Goal: Task Accomplishment & Management: Use online tool/utility

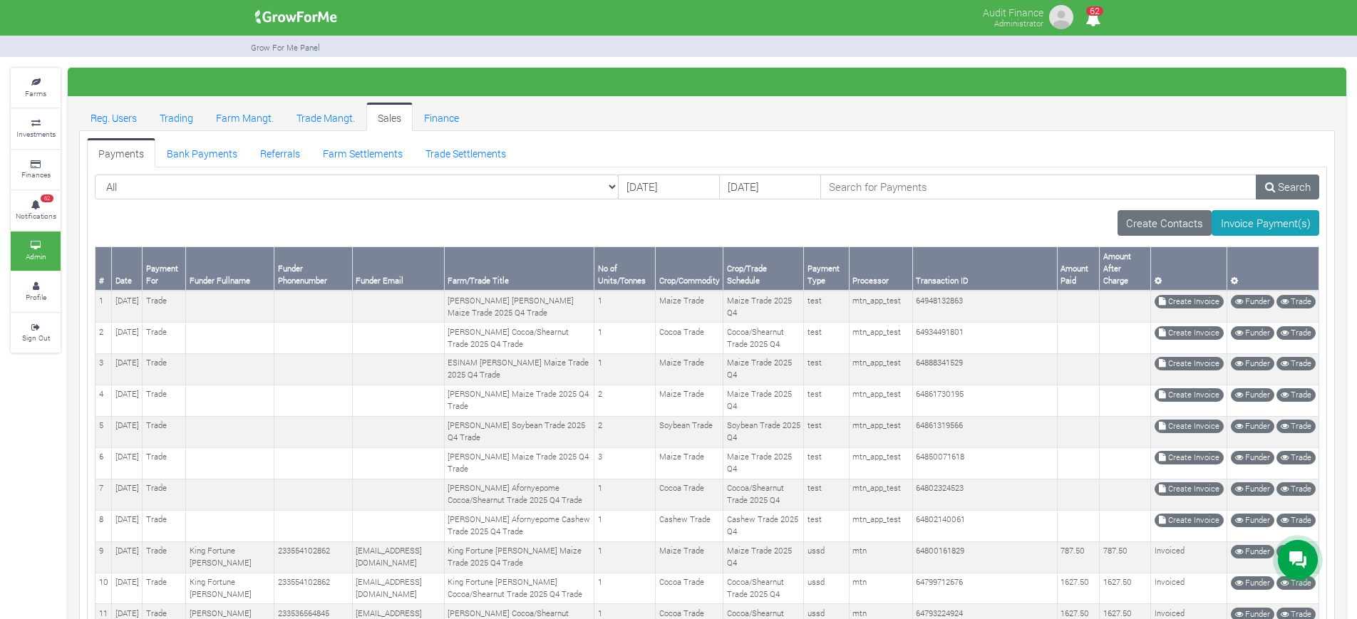
click at [165, 135] on div "Payments Bank Payments Referrals Farm Settlements Trade Settlements All 09/09/2…" at bounding box center [707, 616] width 1256 height 970
click at [182, 117] on link "Trading" at bounding box center [176, 117] width 56 height 29
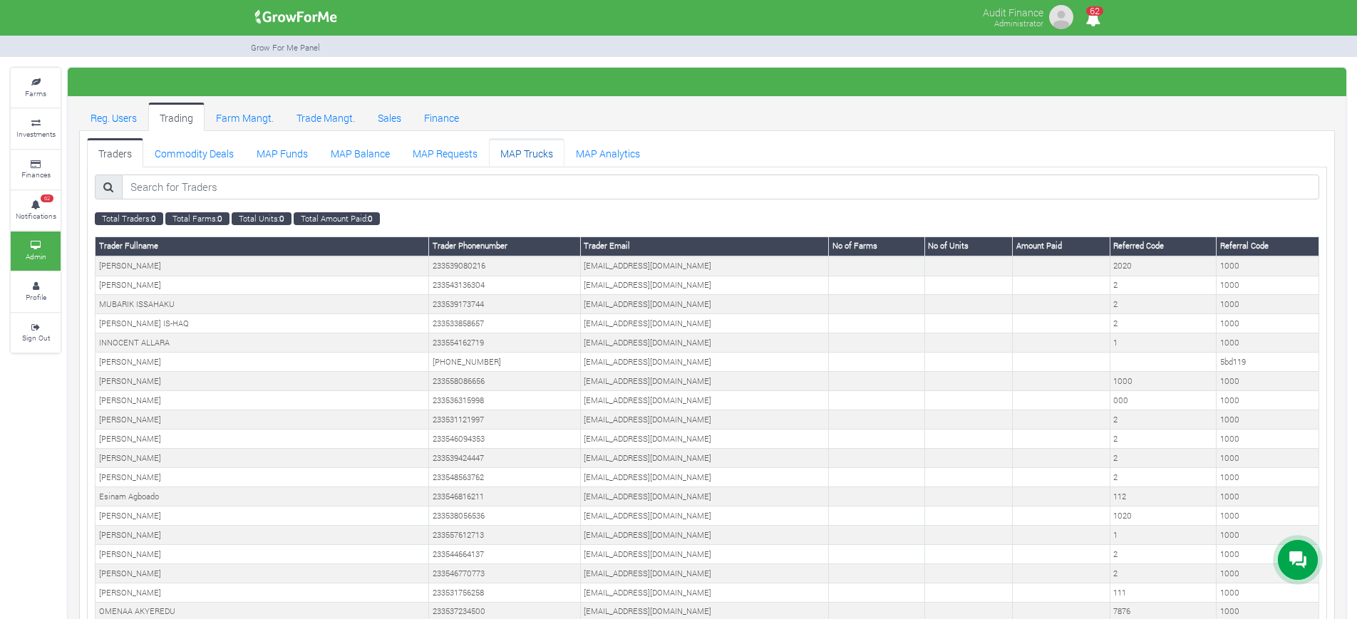
click at [525, 151] on link "MAP Trucks" at bounding box center [527, 152] width 76 height 29
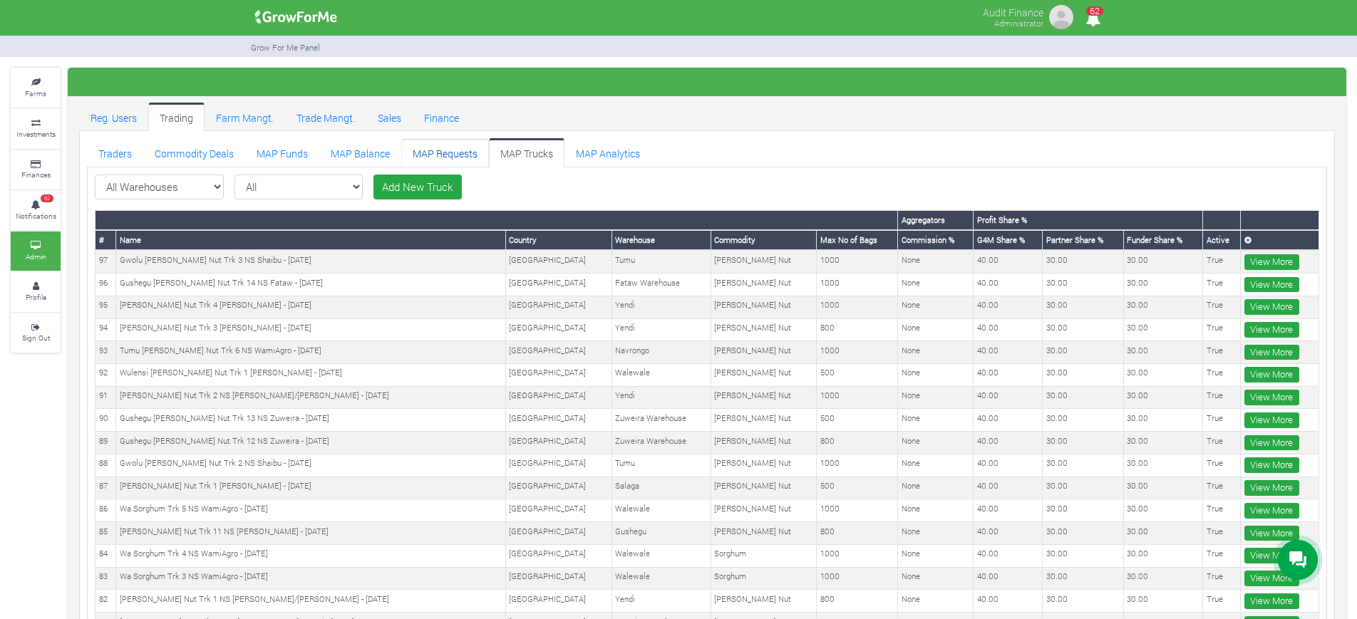
click at [468, 160] on link "MAP Requests" at bounding box center [445, 152] width 88 height 29
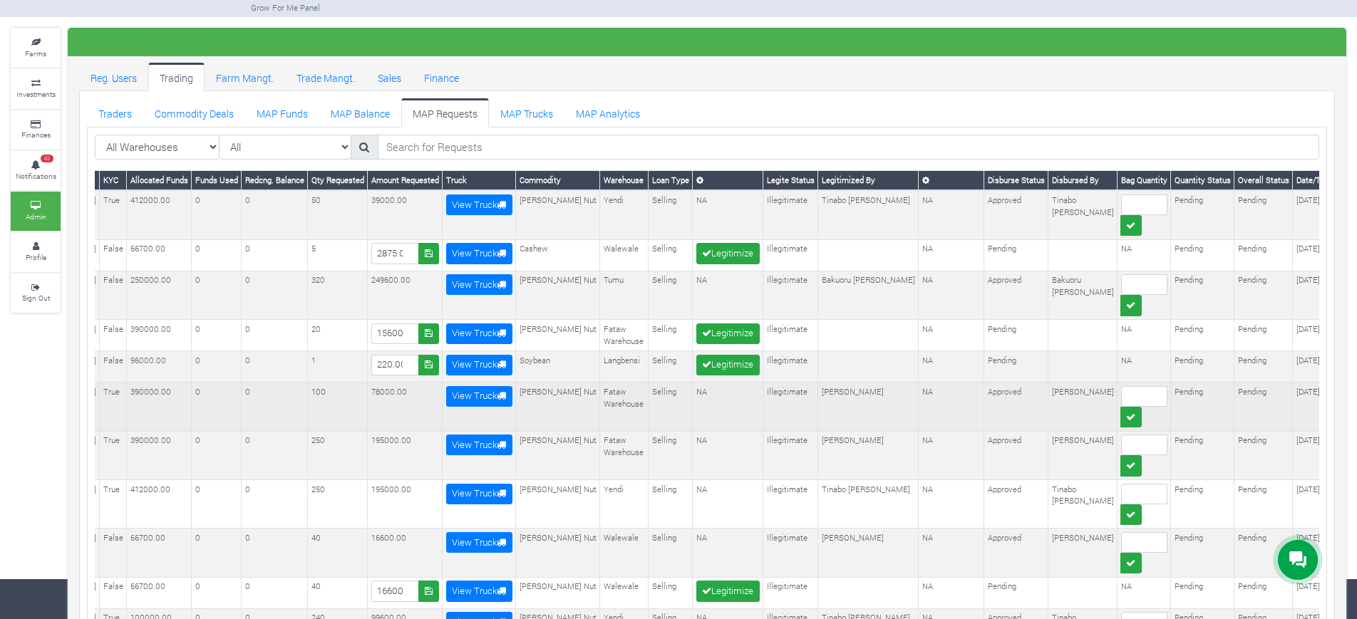
scroll to position [43, 0]
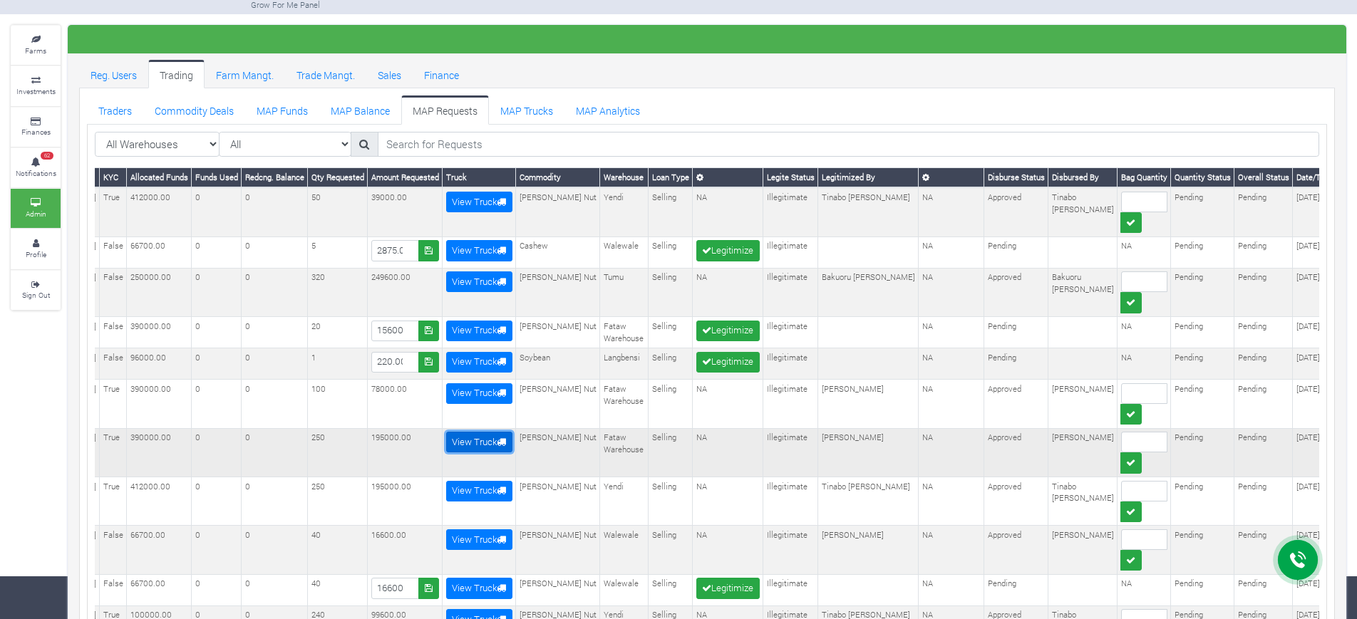
click at [513, 436] on link "View Truck" at bounding box center [479, 442] width 66 height 21
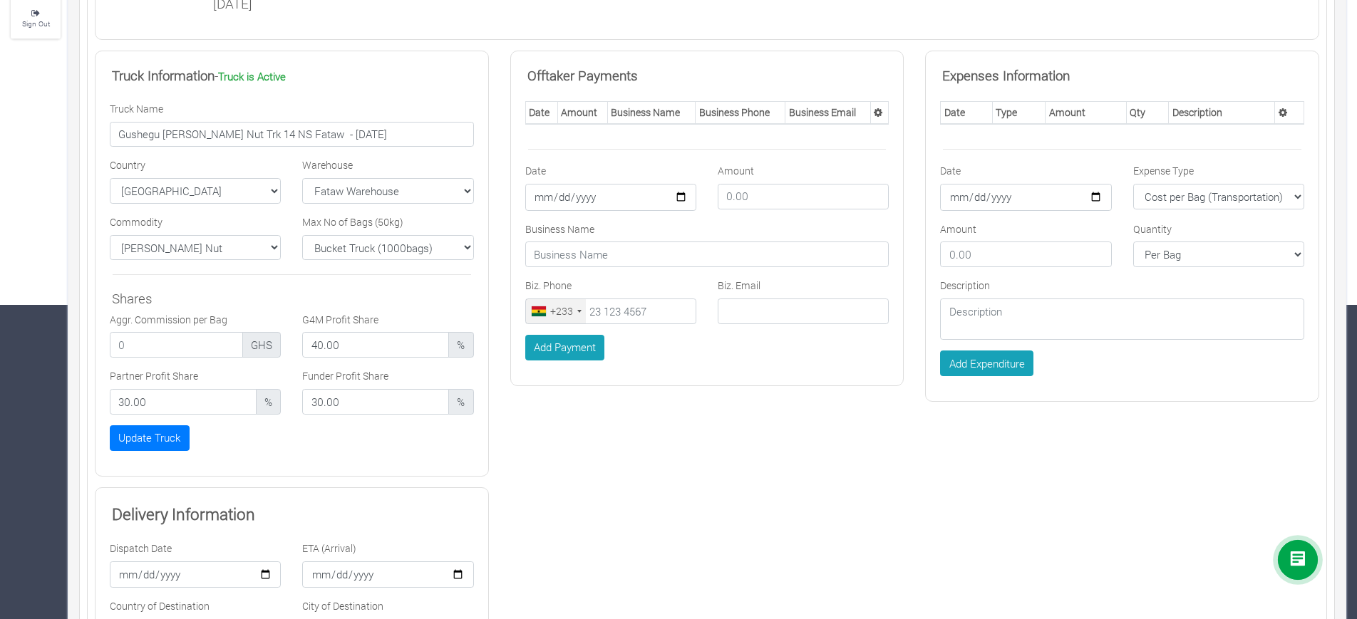
scroll to position [47, 0]
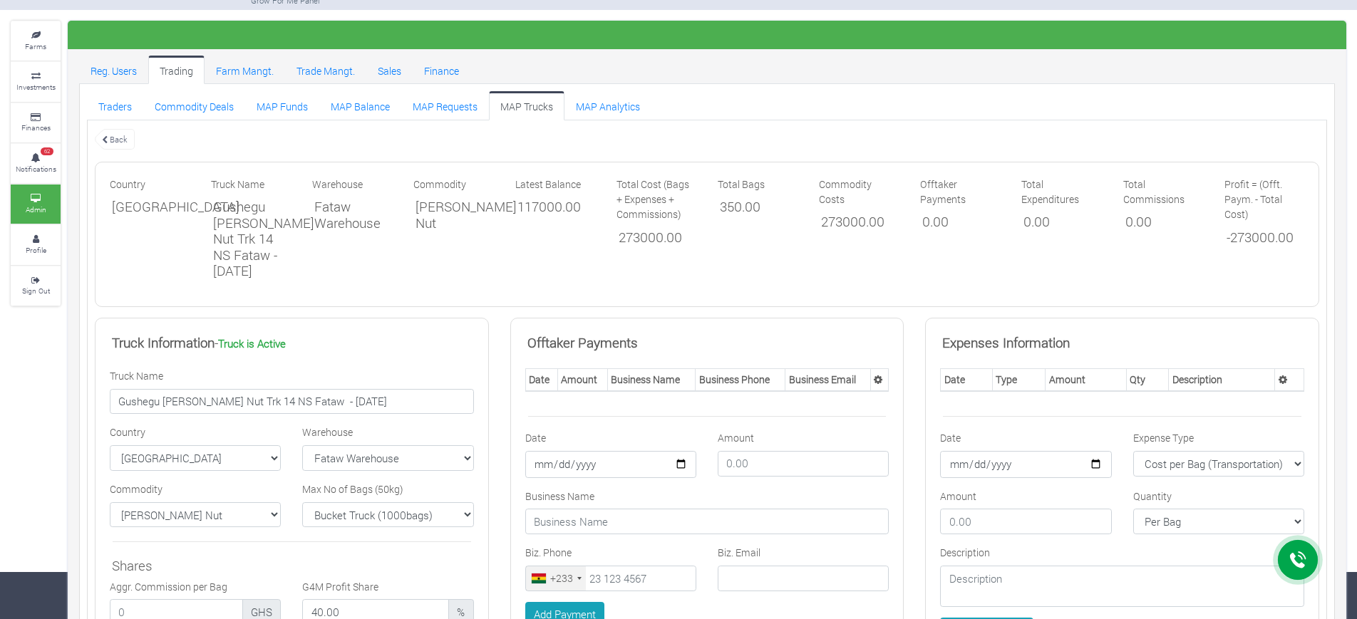
click at [102, 133] on link "Back" at bounding box center [115, 140] width 40 height 24
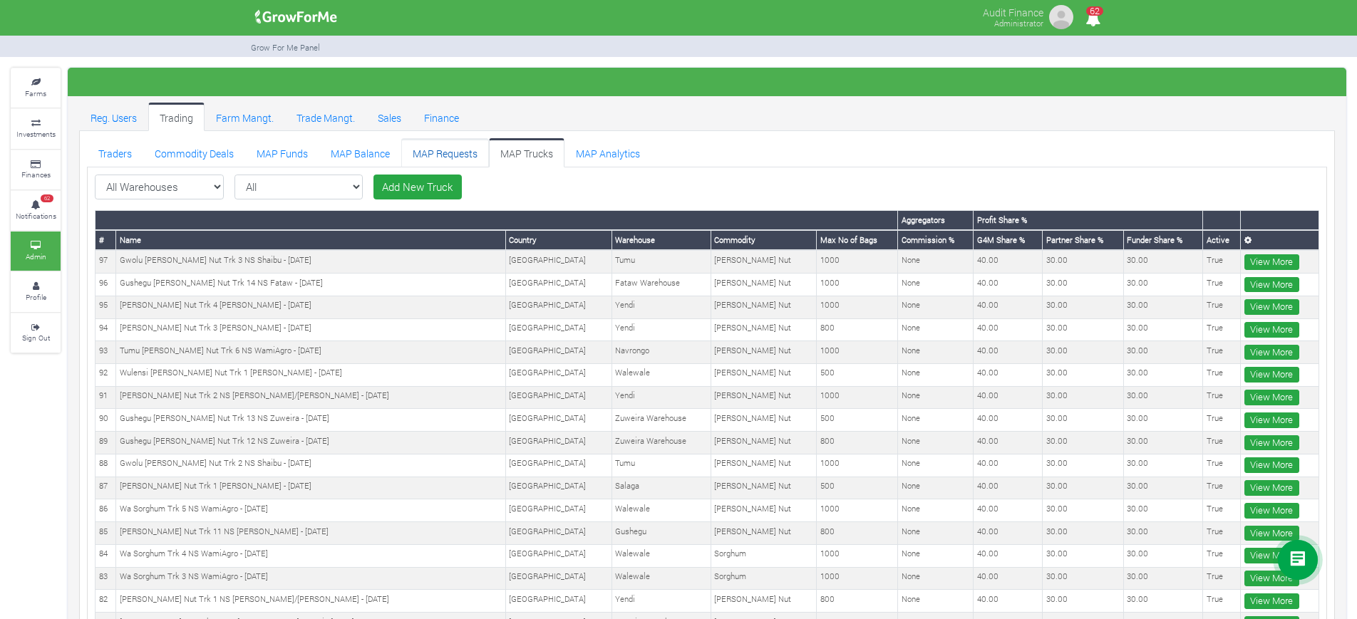
click at [426, 147] on link "MAP Requests" at bounding box center [445, 152] width 88 height 29
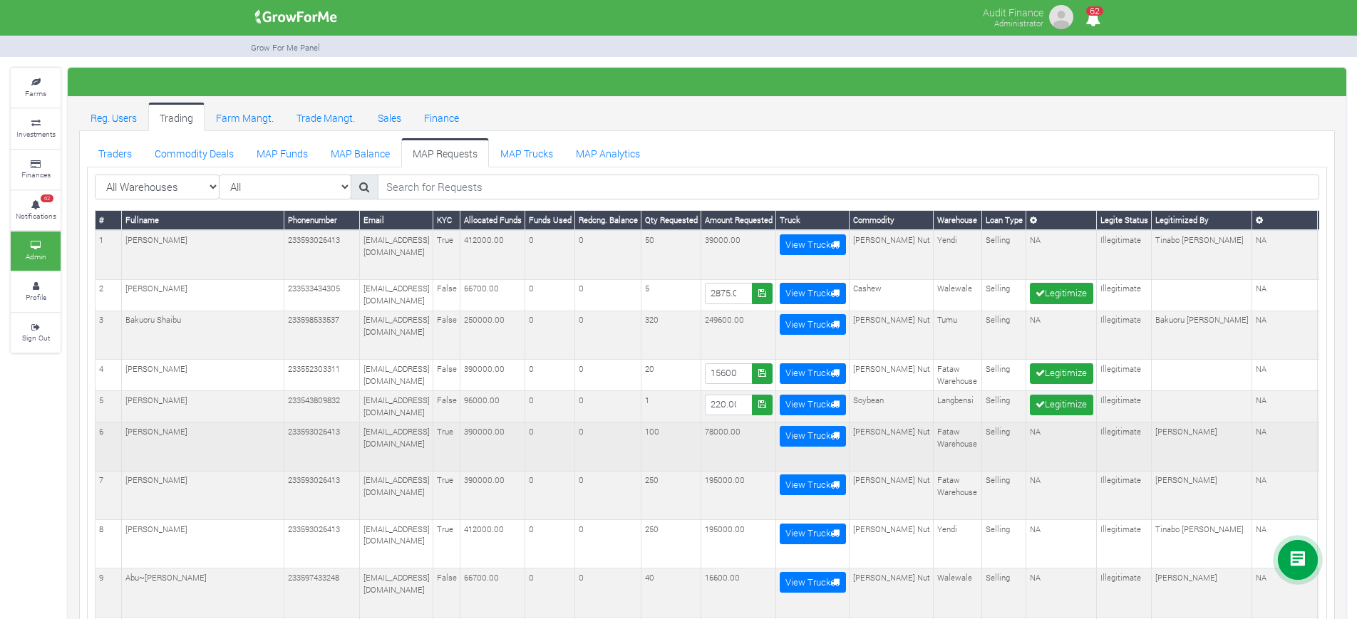
scroll to position [207, 0]
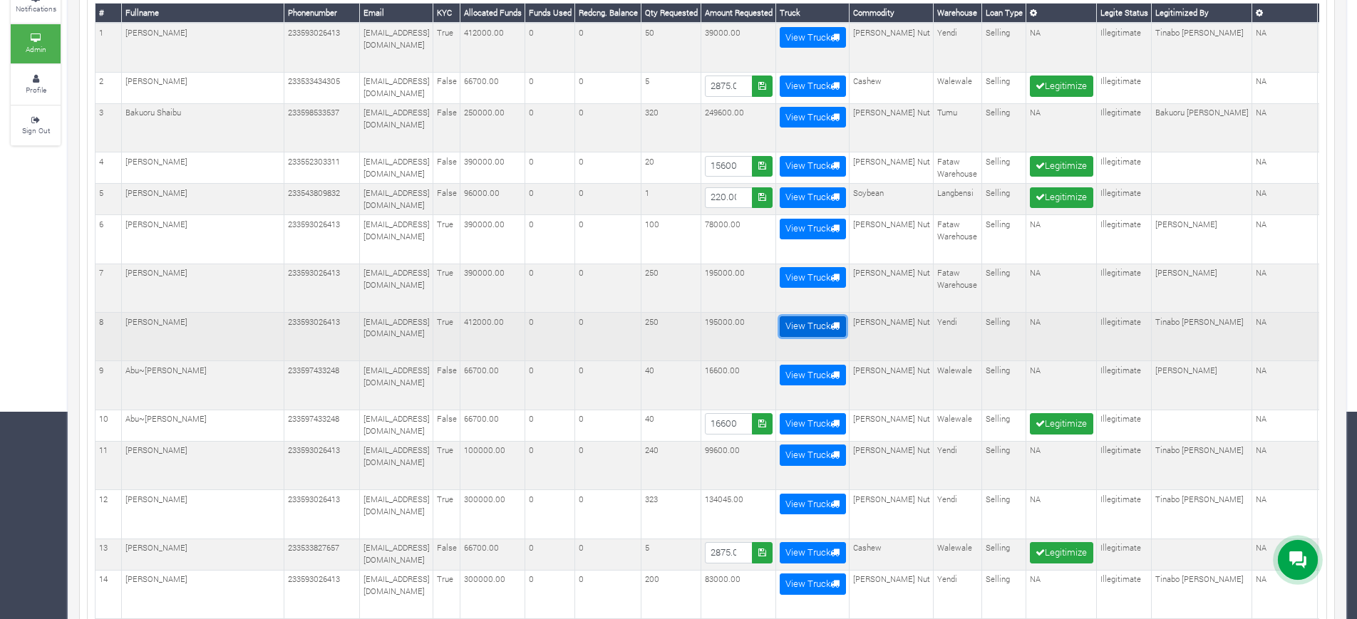
click at [846, 317] on link "View Truck" at bounding box center [813, 327] width 66 height 21
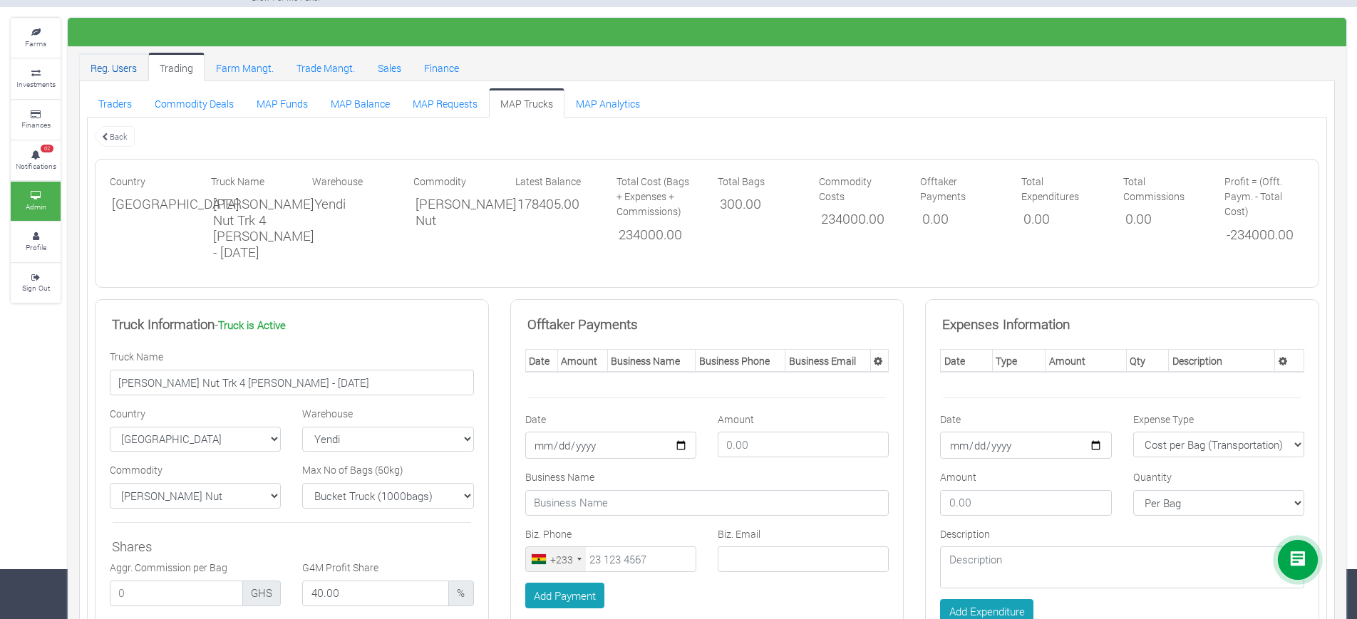
scroll to position [36, 0]
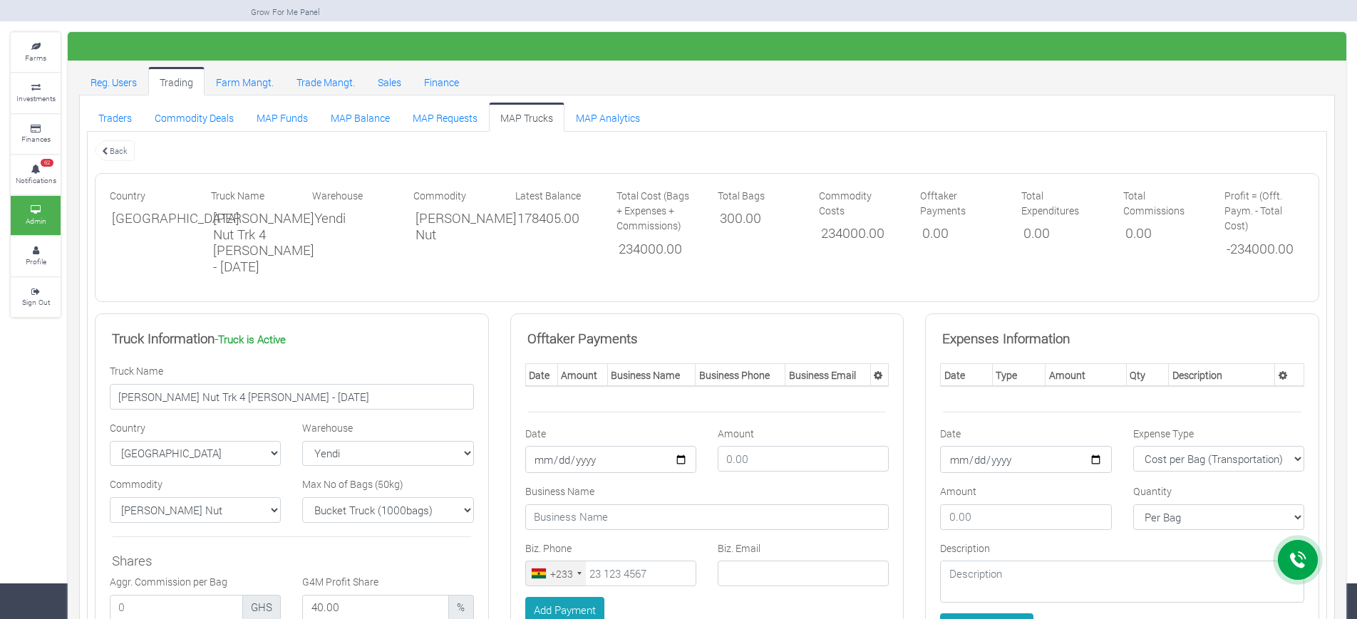
click at [121, 148] on link "Back" at bounding box center [115, 151] width 40 height 24
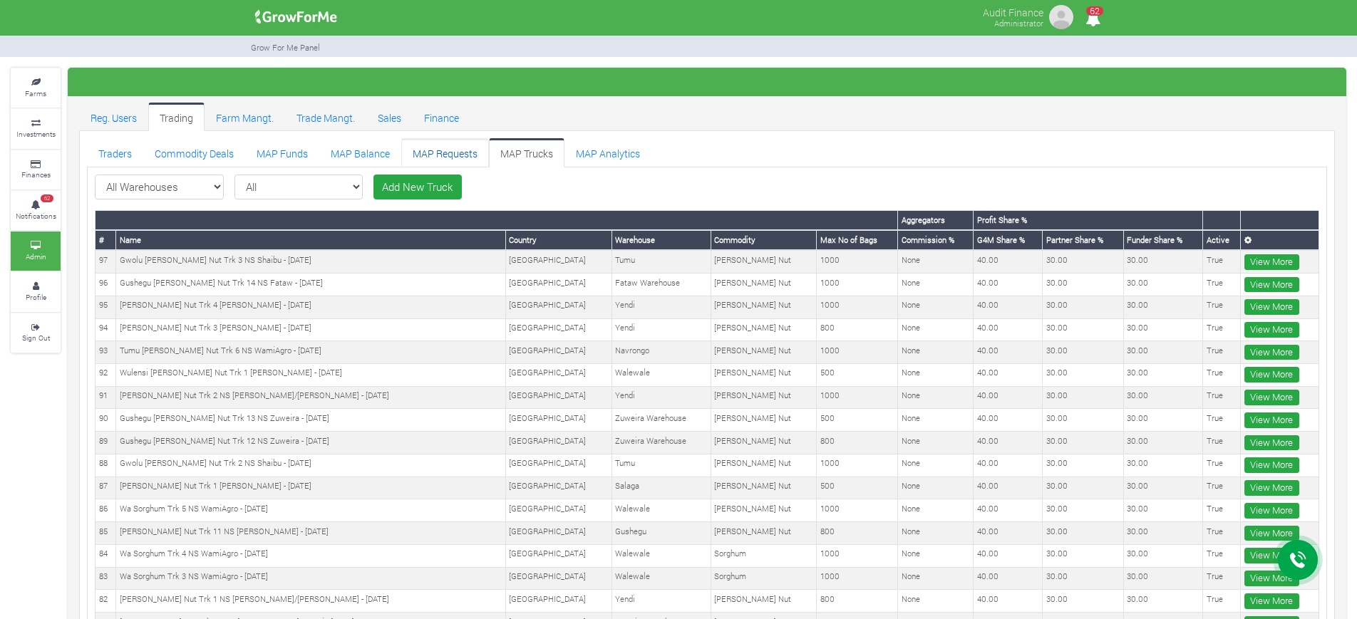
click at [424, 149] on link "MAP Requests" at bounding box center [445, 152] width 88 height 29
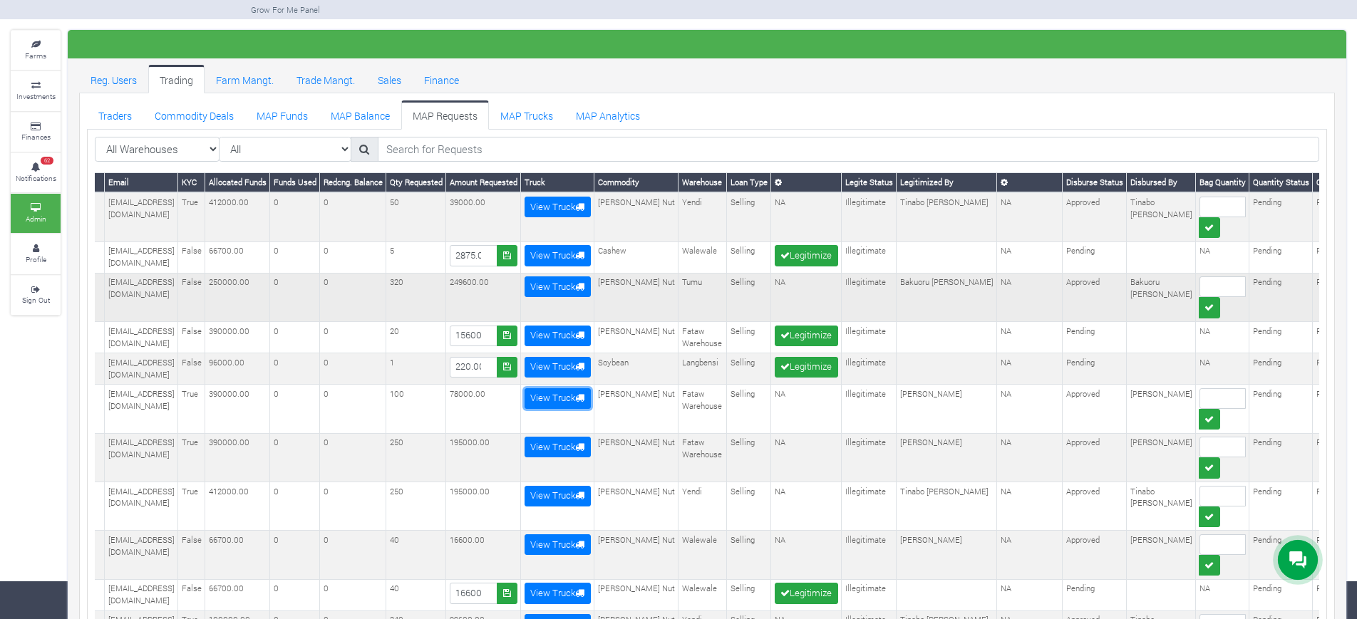
scroll to position [0, 180]
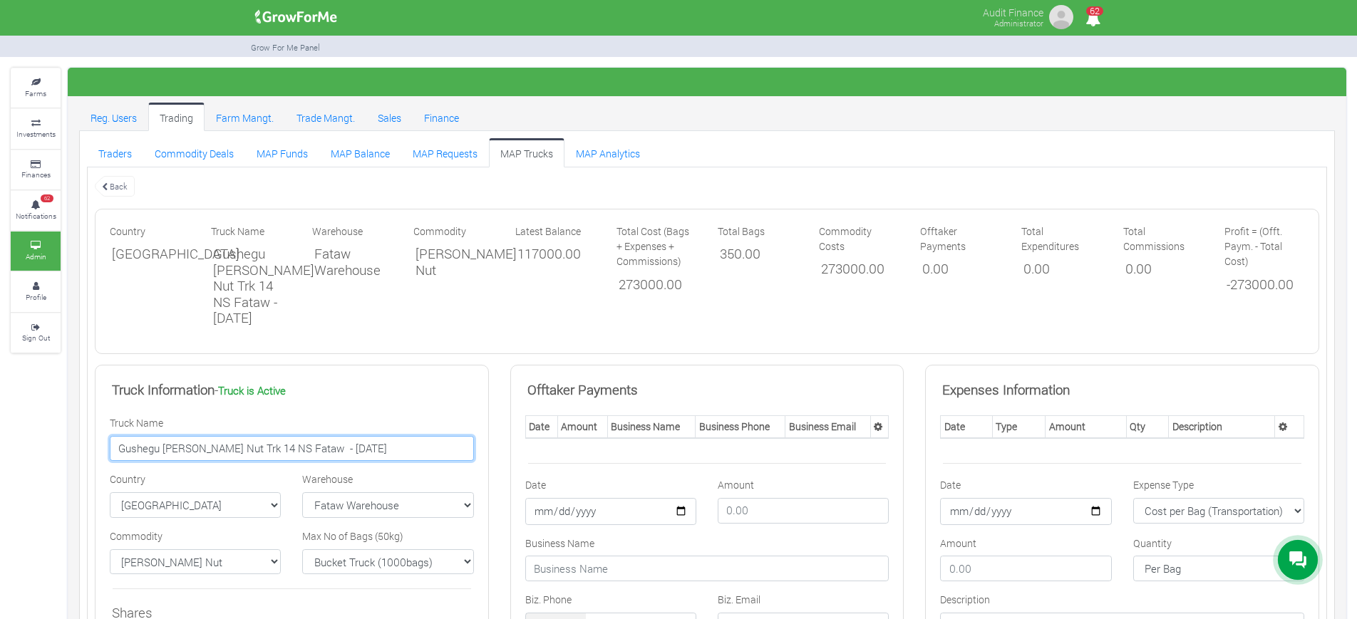
click at [256, 450] on input "Gushegu [PERSON_NAME] Nut Trk 14 NS Fataw - [DATE]" at bounding box center [292, 449] width 364 height 26
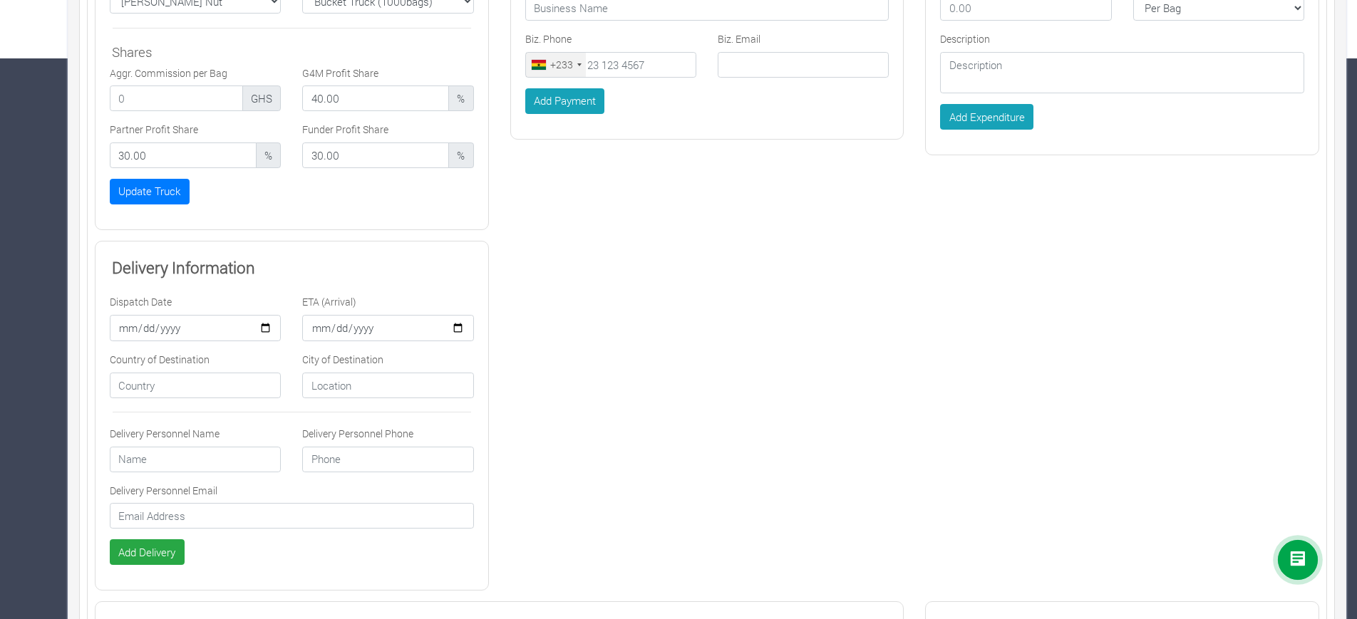
scroll to position [339, 0]
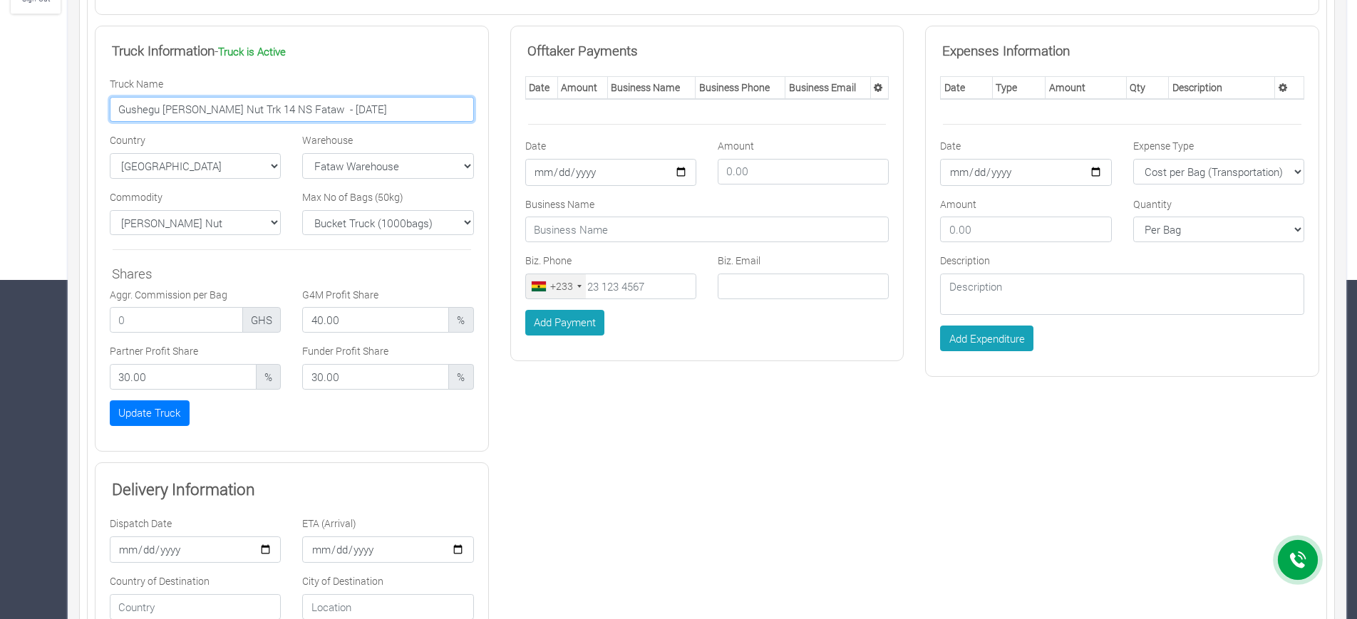
click at [294, 114] on input "Gushegu Shea Nut Trk 14 NS Fataw - 10/09/2025" at bounding box center [292, 110] width 364 height 26
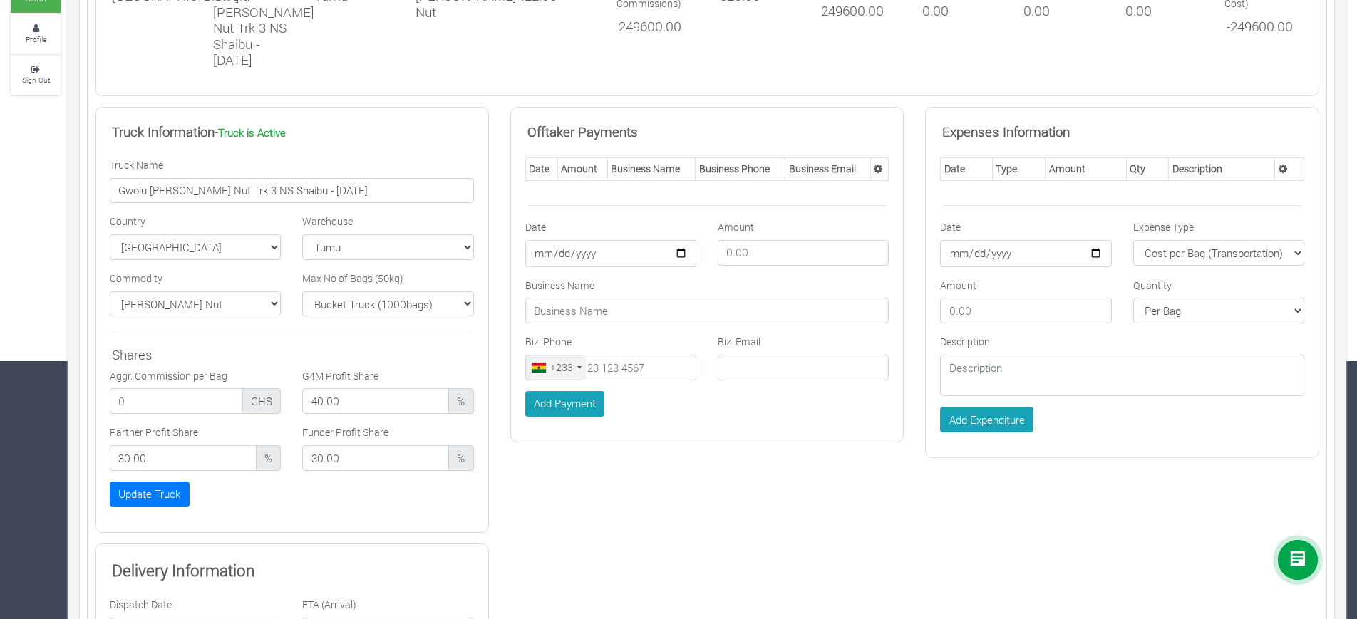
scroll to position [215, 0]
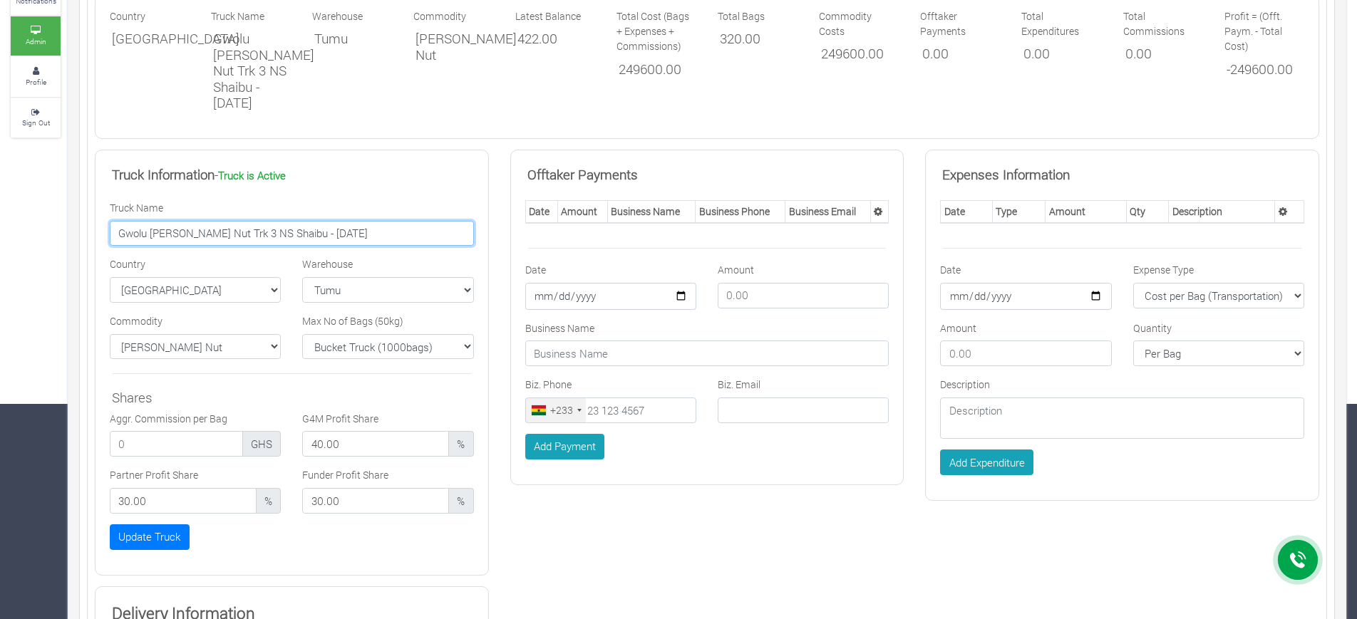
click at [232, 221] on input "Gwolu [PERSON_NAME] Nut Trk 3 NS Shaibu - [DATE]" at bounding box center [292, 234] width 364 height 26
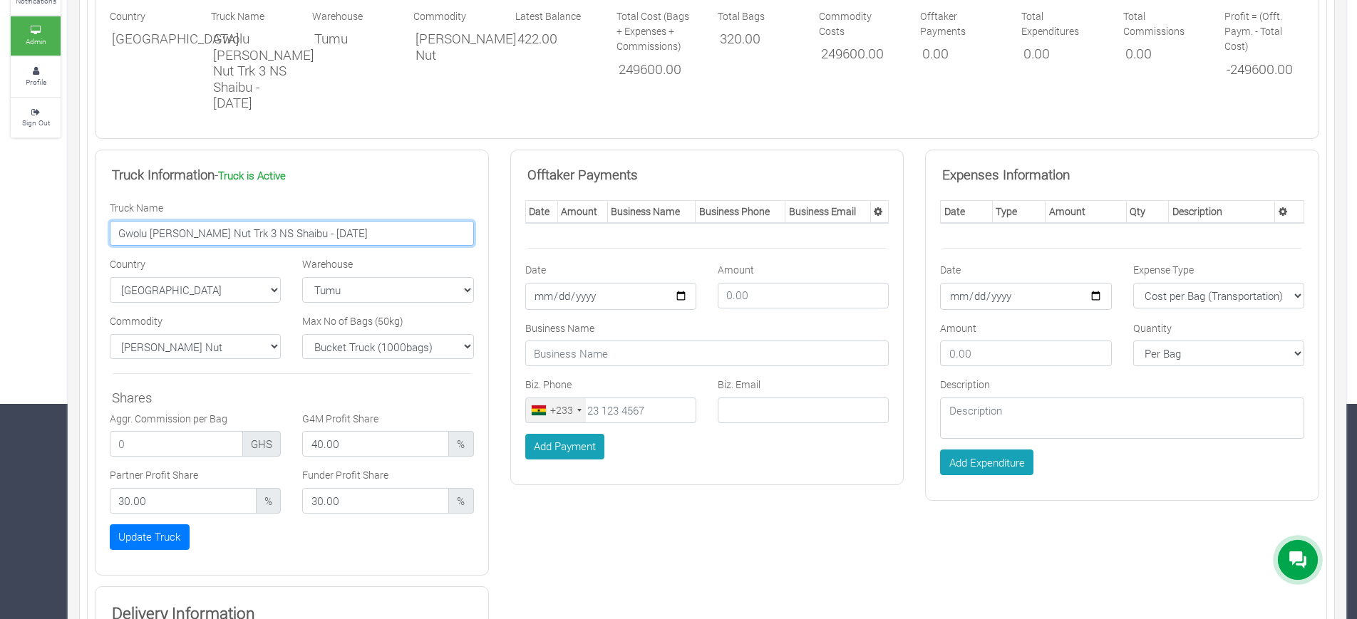
click at [232, 221] on input "Gwolu [PERSON_NAME] Nut Trk 3 NS Shaibu - [DATE]" at bounding box center [292, 234] width 364 height 26
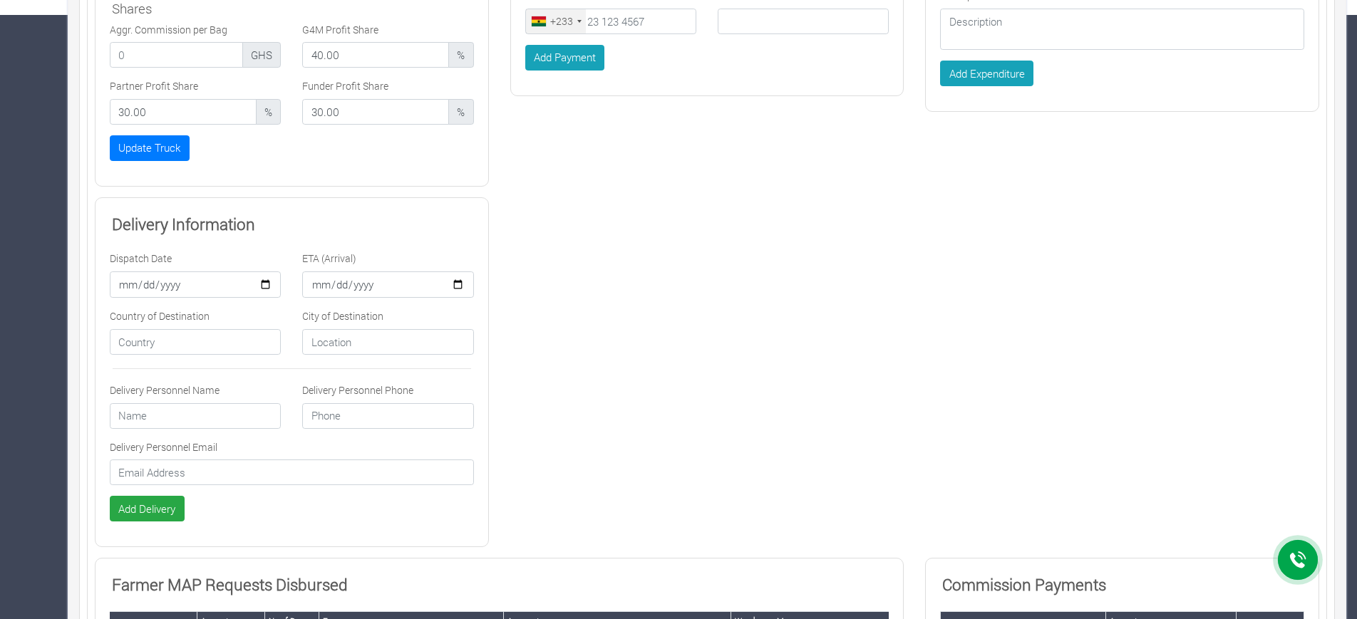
scroll to position [750, 0]
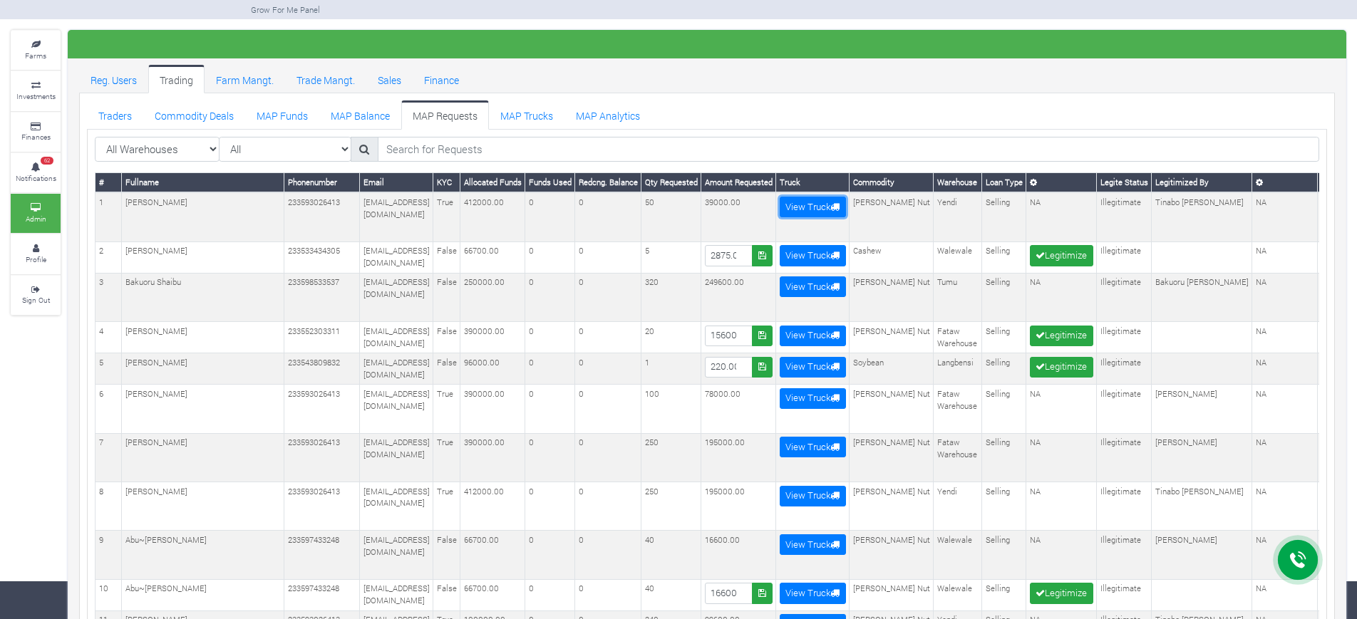
scroll to position [0, 180]
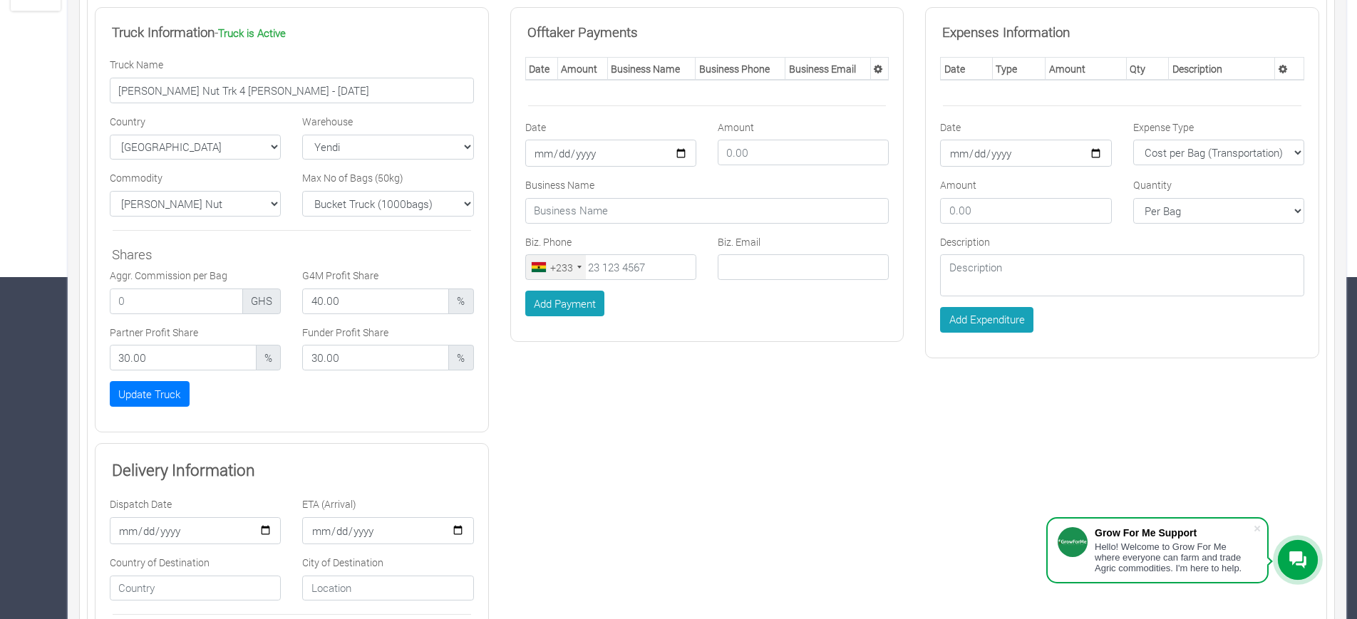
scroll to position [341, 0]
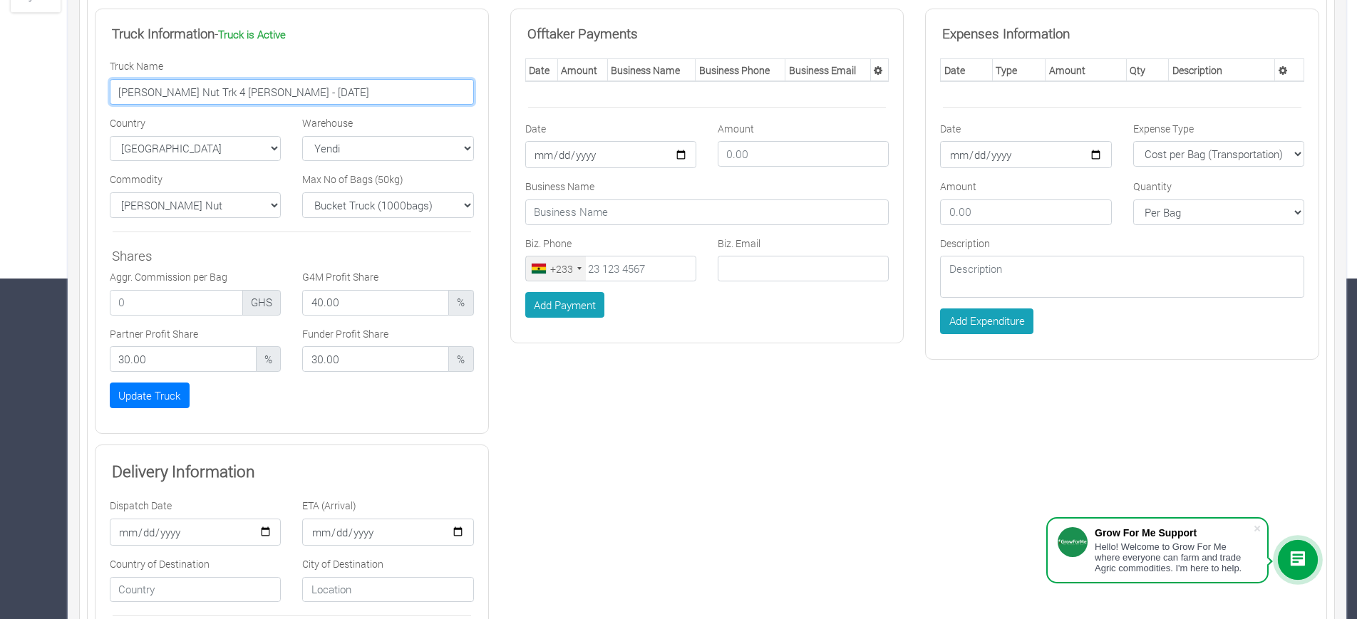
click at [246, 97] on input "[PERSON_NAME] Nut Trk 4 [PERSON_NAME] - [DATE]" at bounding box center [292, 92] width 364 height 26
